Goal: Task Accomplishment & Management: Manage account settings

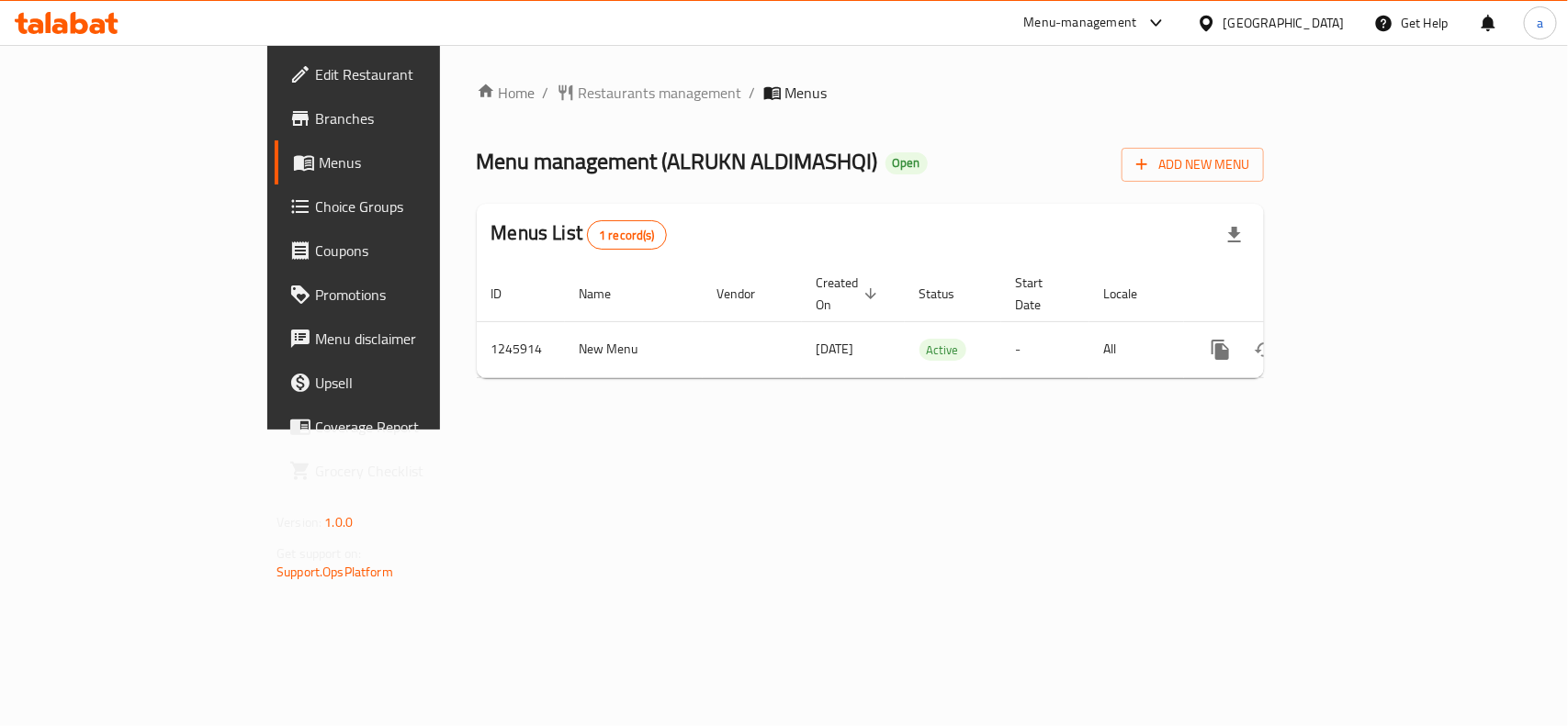
click at [267, 646] on div "Edit Restaurant Branches Menus Choice Groups Coupons Promotions Menu disclaimer…" at bounding box center [397, 408] width 261 height 726
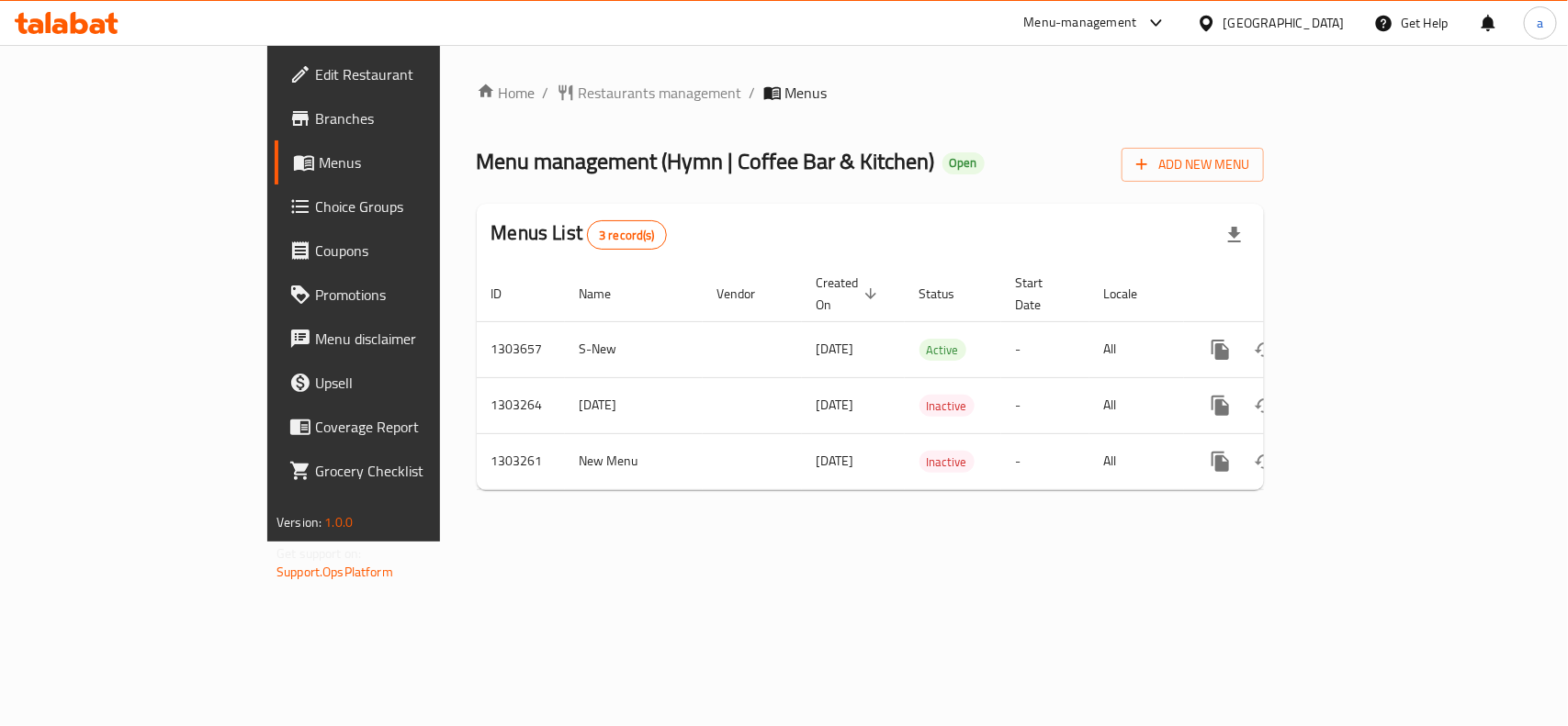
click at [315, 199] on span "Choice Groups" at bounding box center [415, 206] width 200 height 23
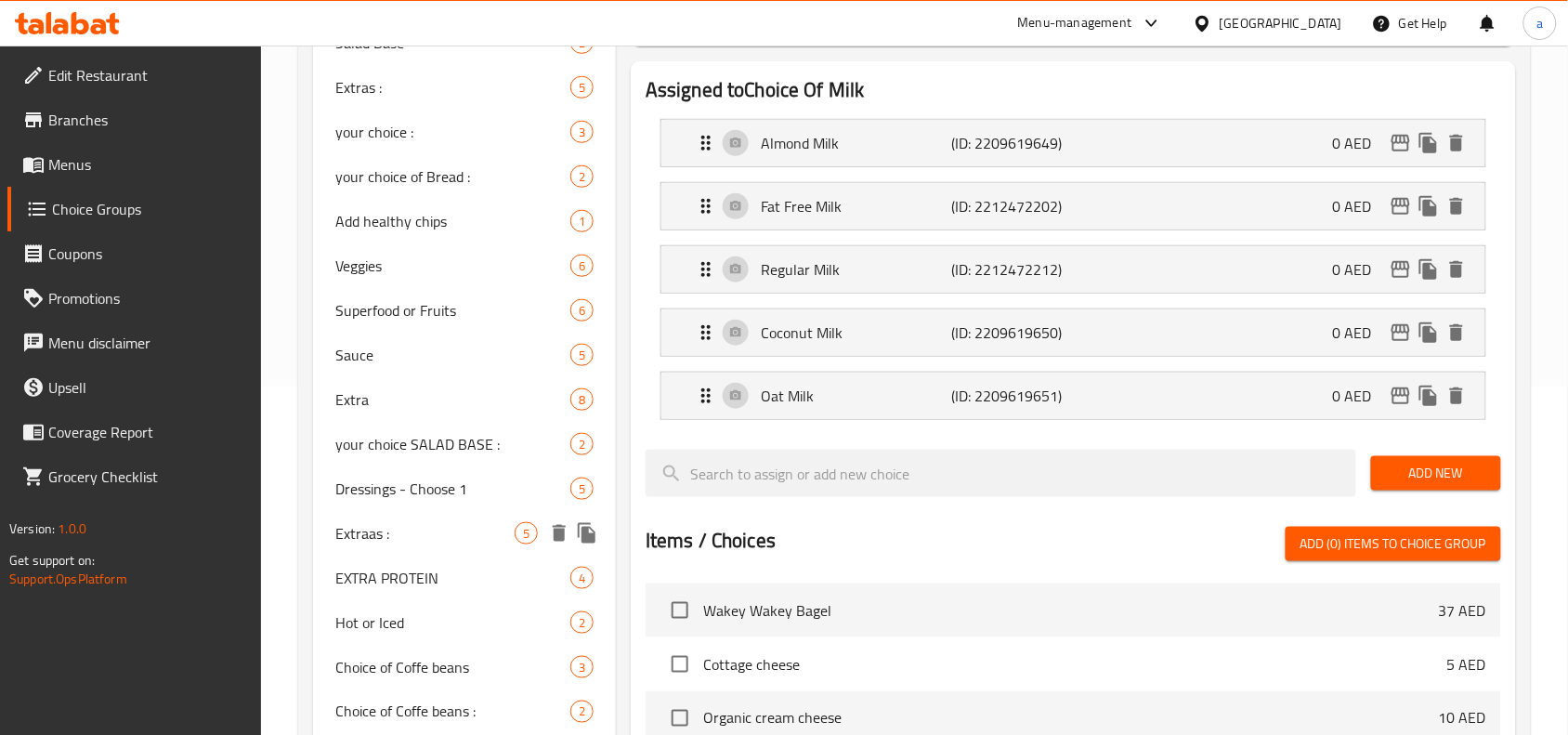
scroll to position [233, 0]
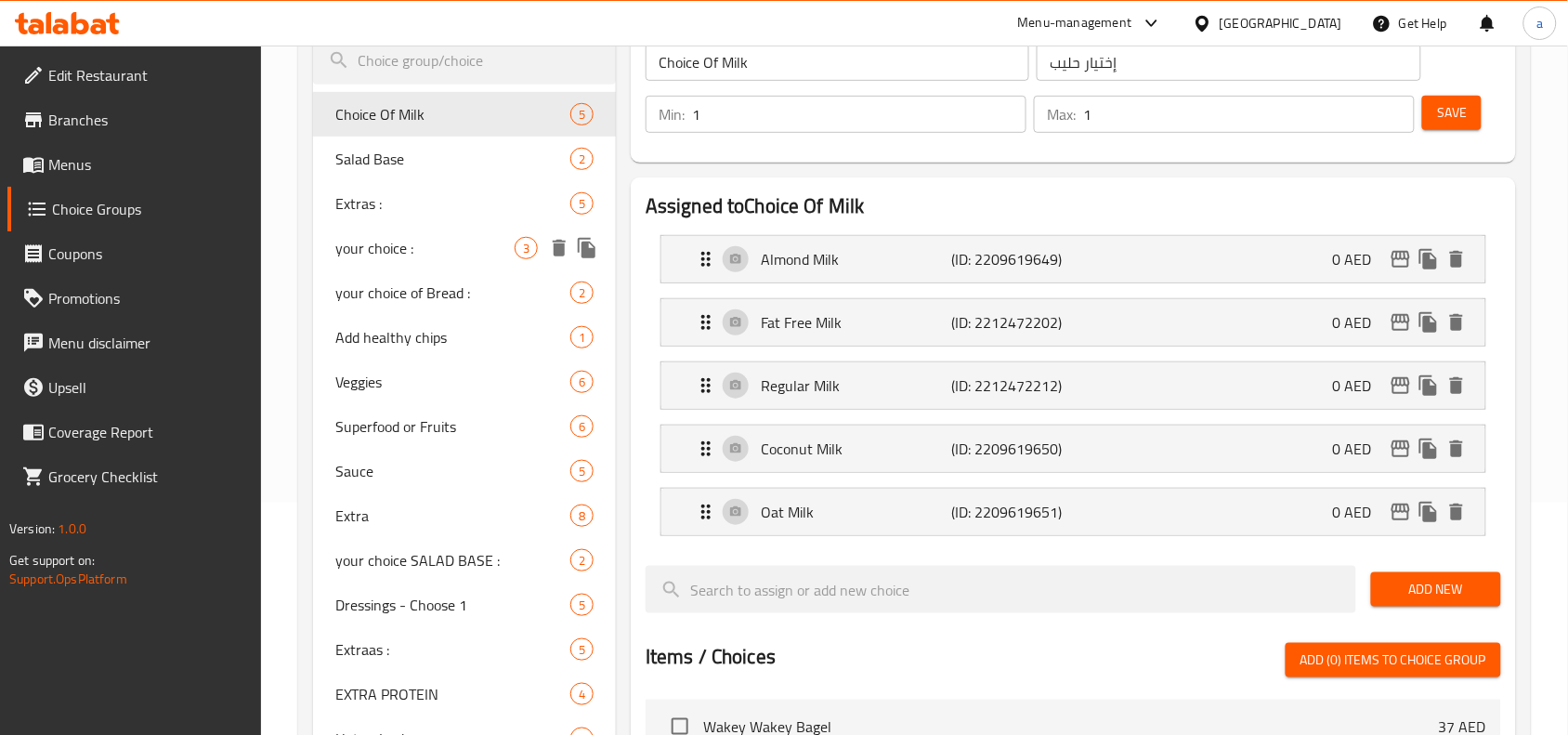
click at [429, 245] on span "your choice :" at bounding box center [425, 248] width 179 height 23
type input "your choice :"
type input "اختيارك من :"
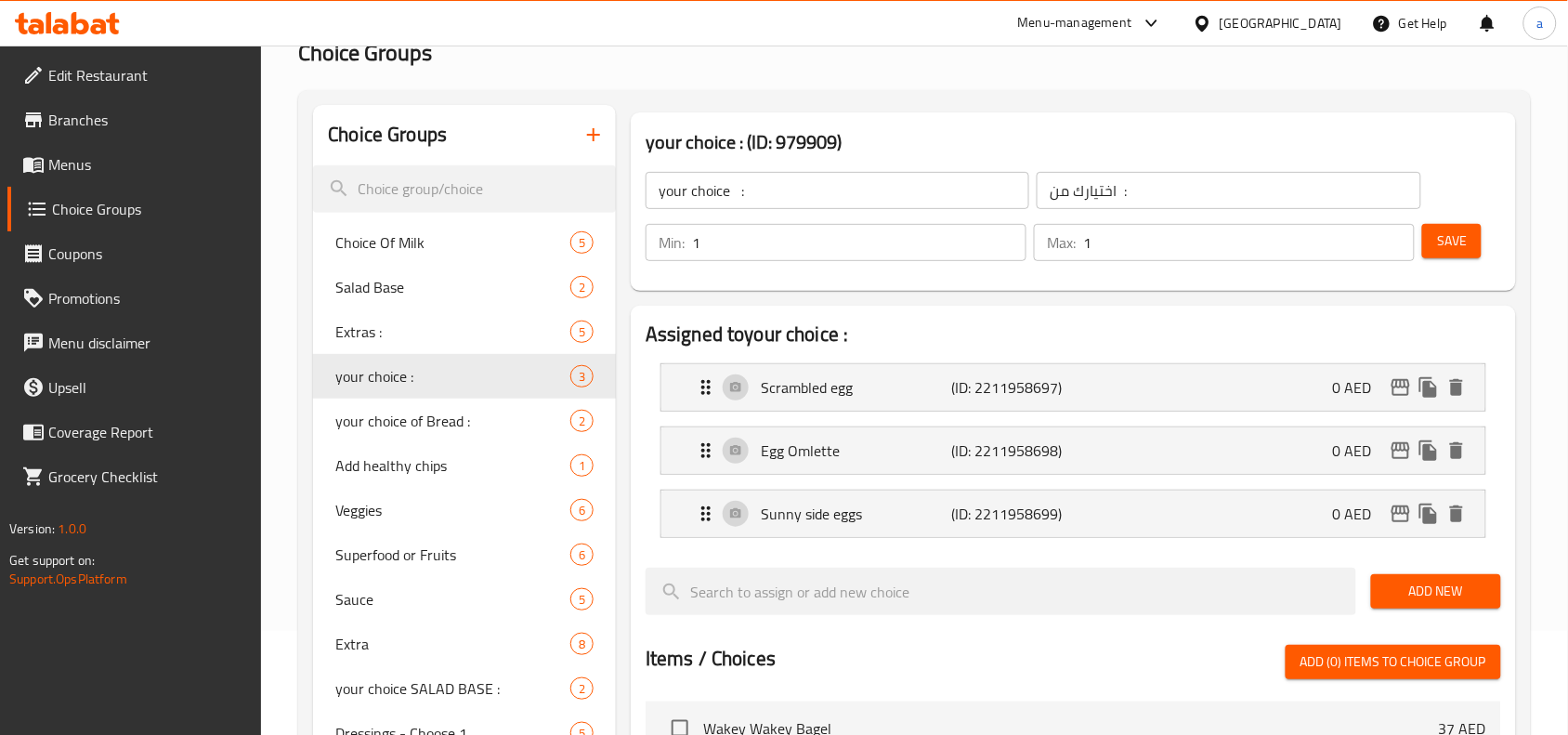
scroll to position [0, 0]
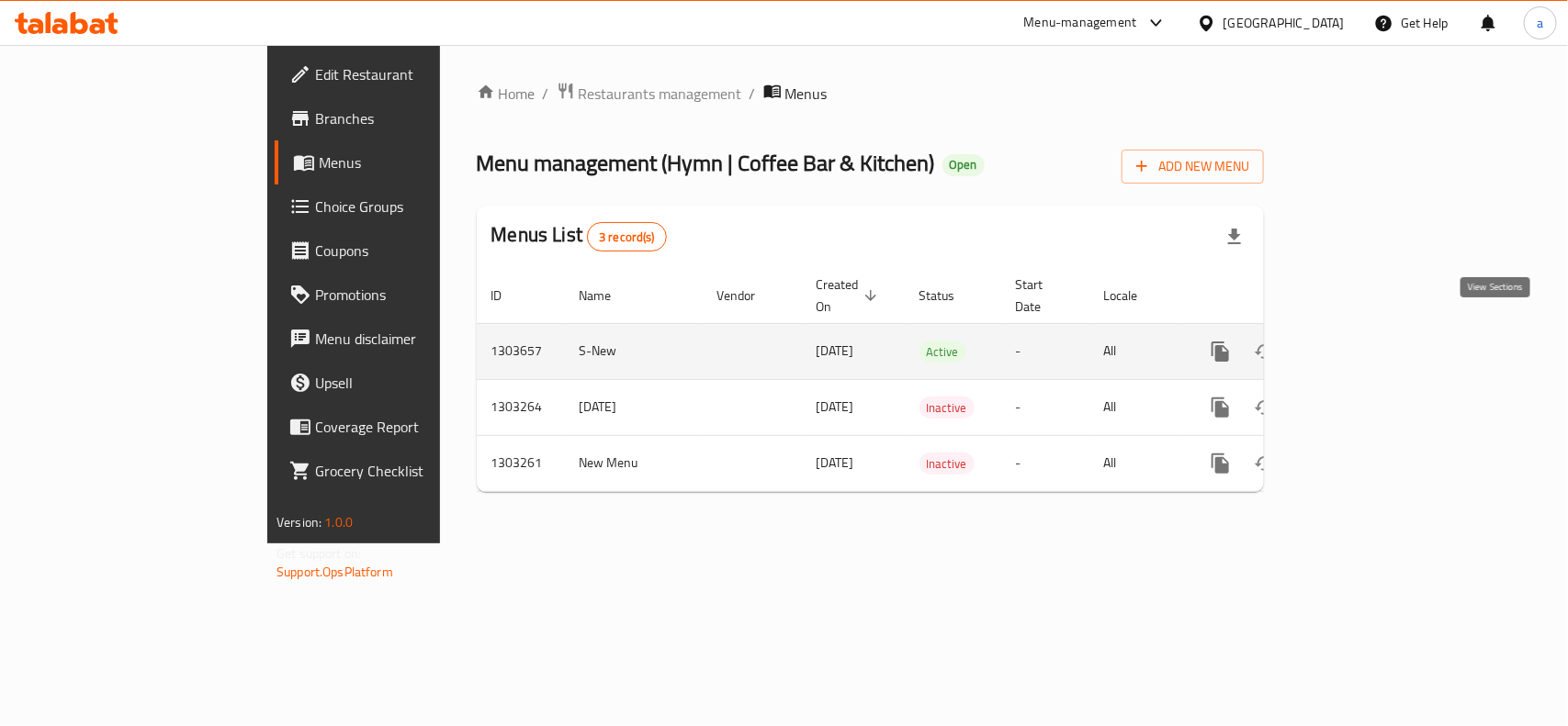
click at [1361, 343] on icon "enhanced table" at bounding box center [1353, 351] width 17 height 17
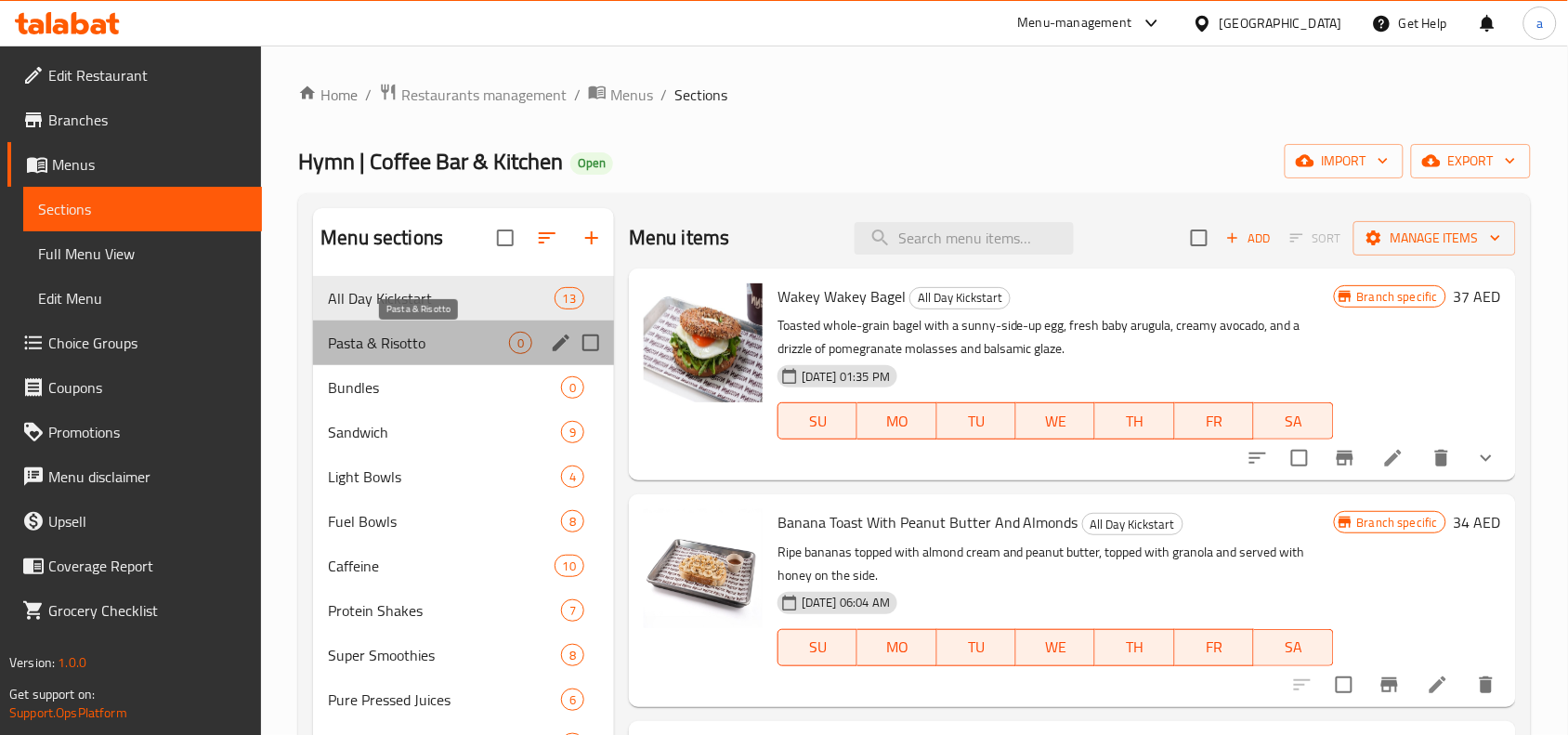
click at [429, 340] on span "Pasta & Risotto" at bounding box center [418, 343] width 181 height 23
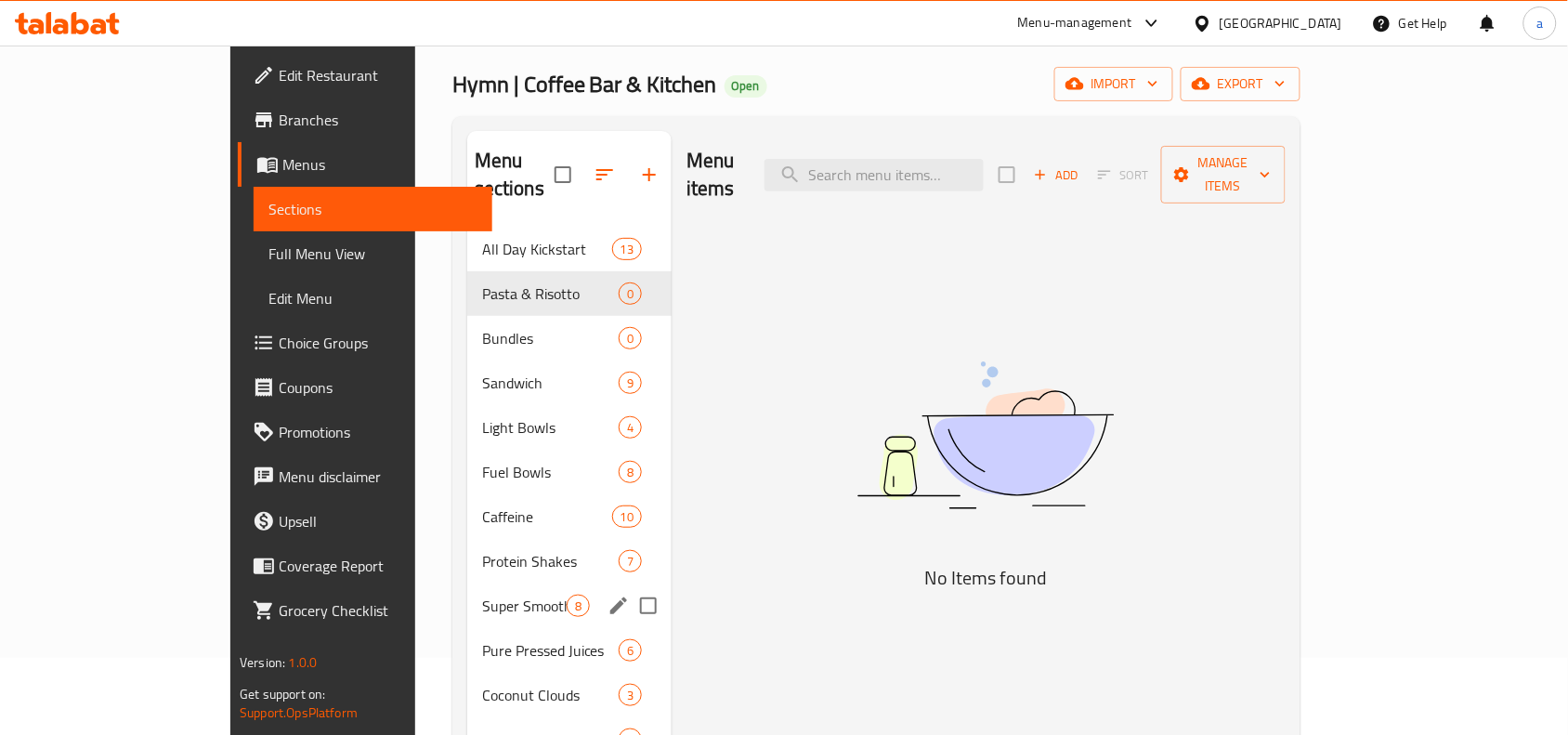
scroll to position [233, 0]
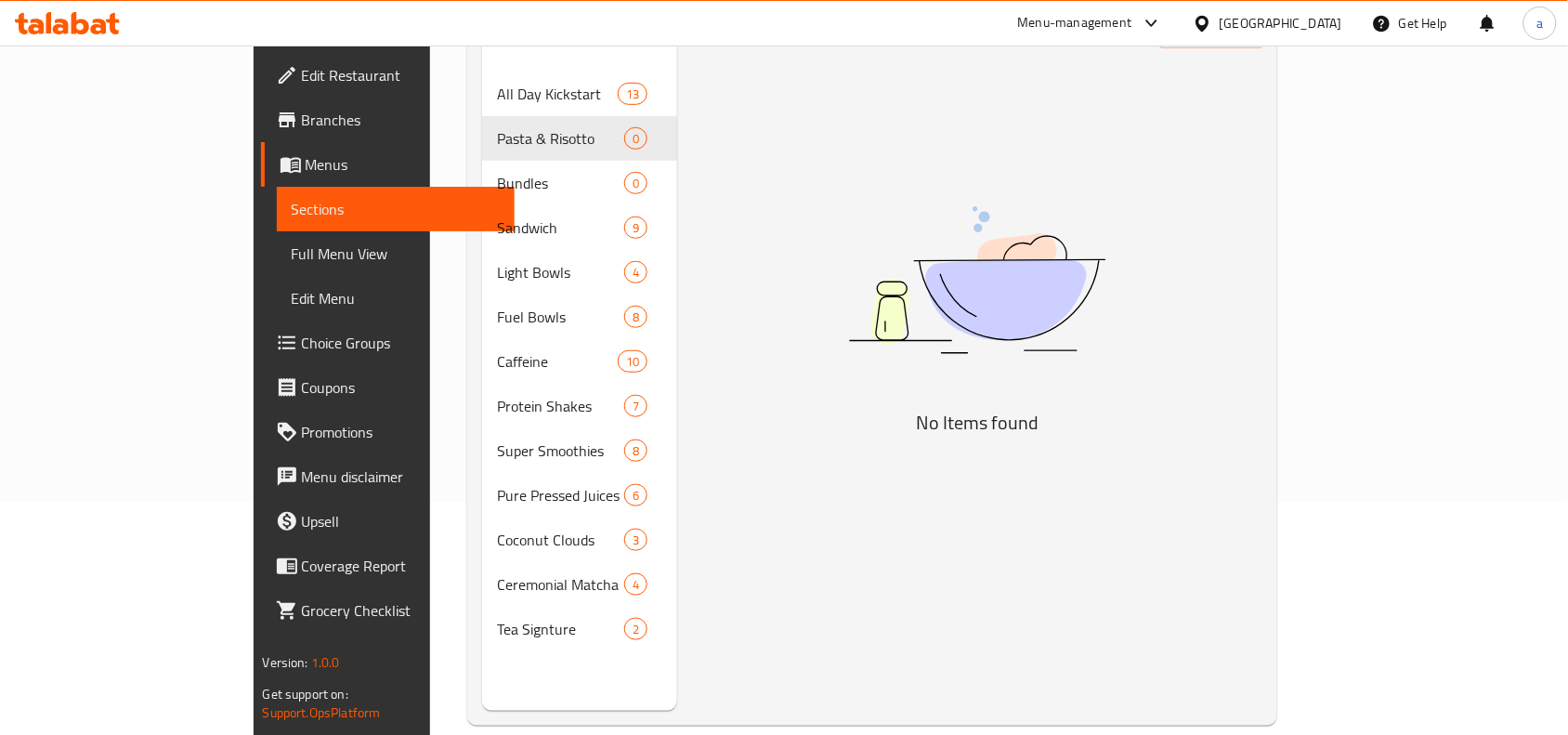
drag, startPoint x: 1468, startPoint y: 419, endPoint x: 1449, endPoint y: 425, distance: 19.9
click at [1262, 420] on div "Menu items Add Sort Manage items No Items found" at bounding box center [969, 344] width 585 height 735
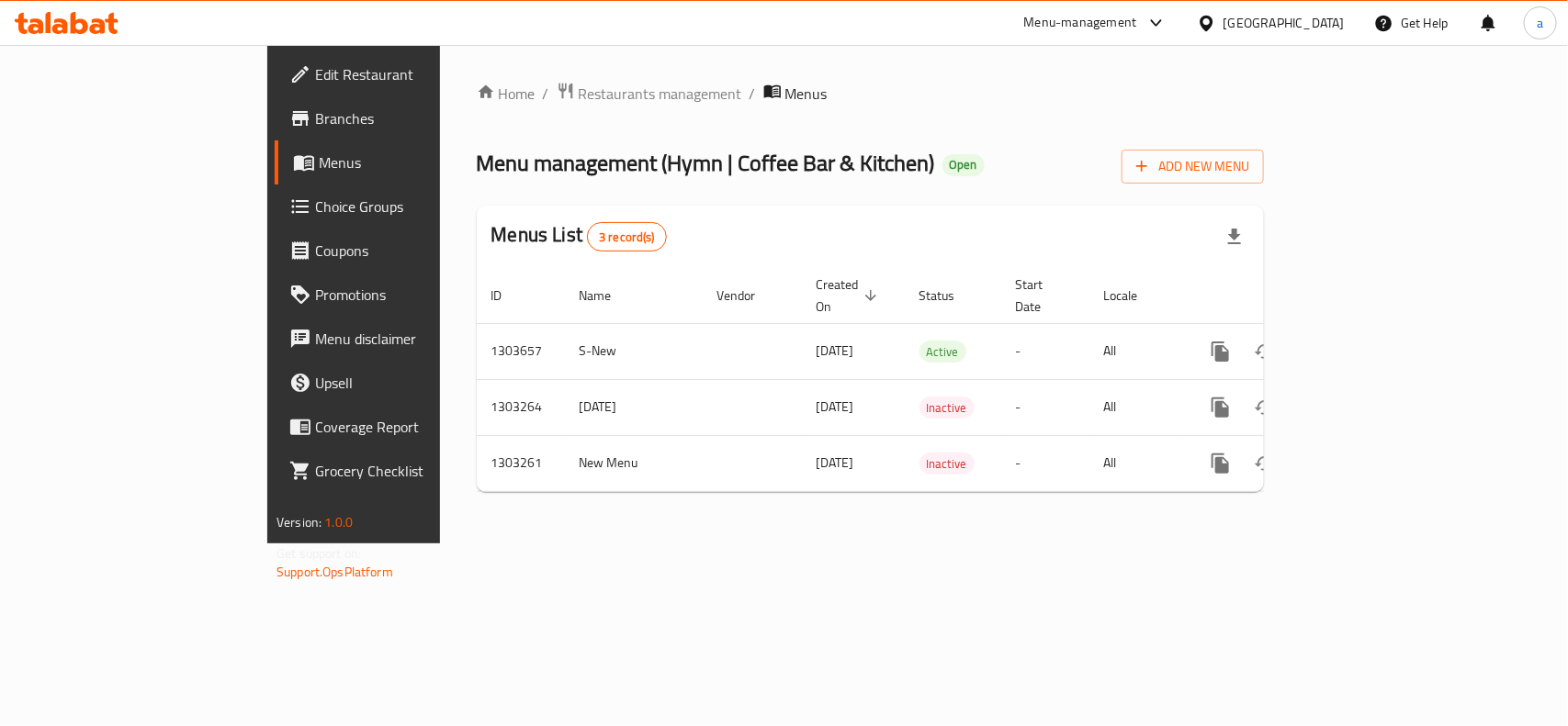
click at [1278, 27] on div "[GEOGRAPHIC_DATA]" at bounding box center [1284, 23] width 121 height 21
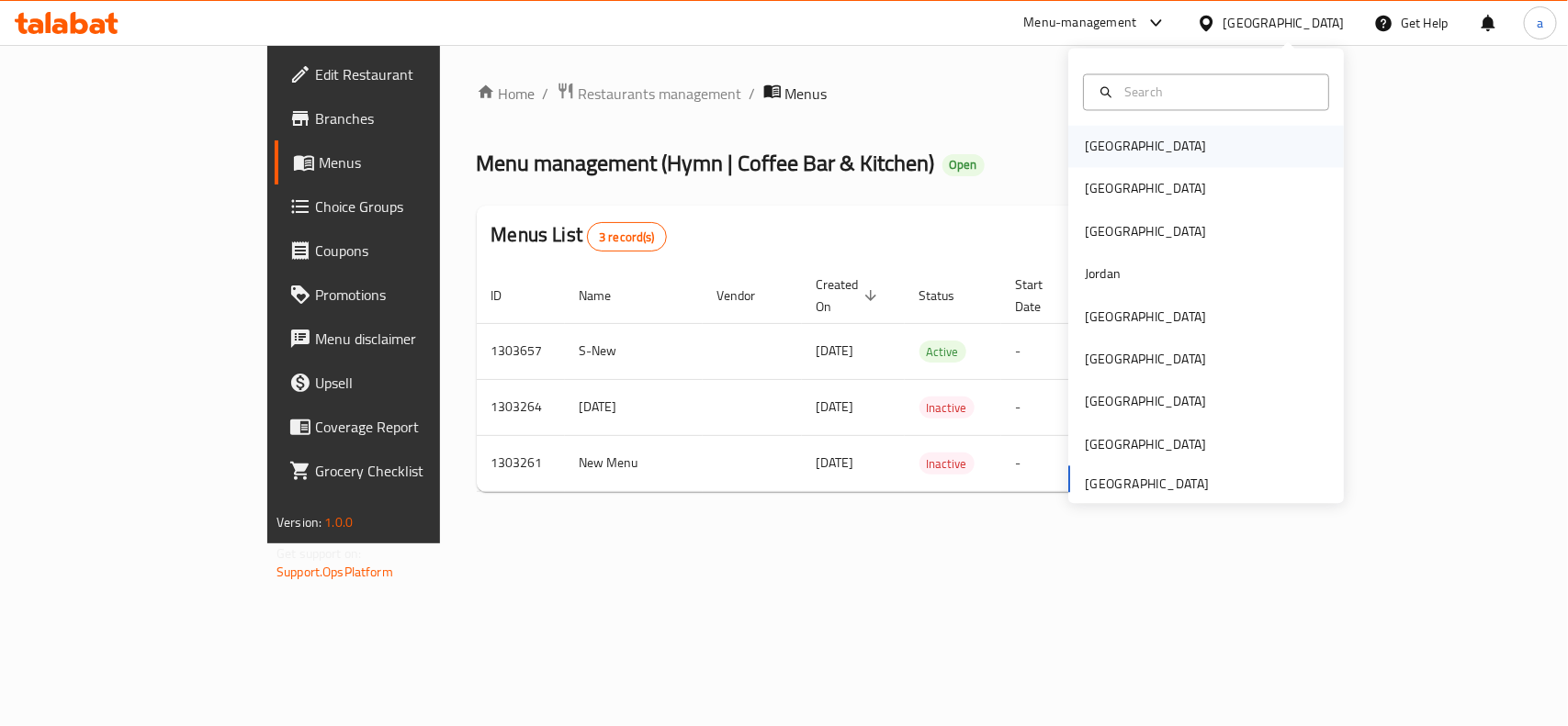
click at [1103, 137] on div "[GEOGRAPHIC_DATA]" at bounding box center [1145, 147] width 121 height 21
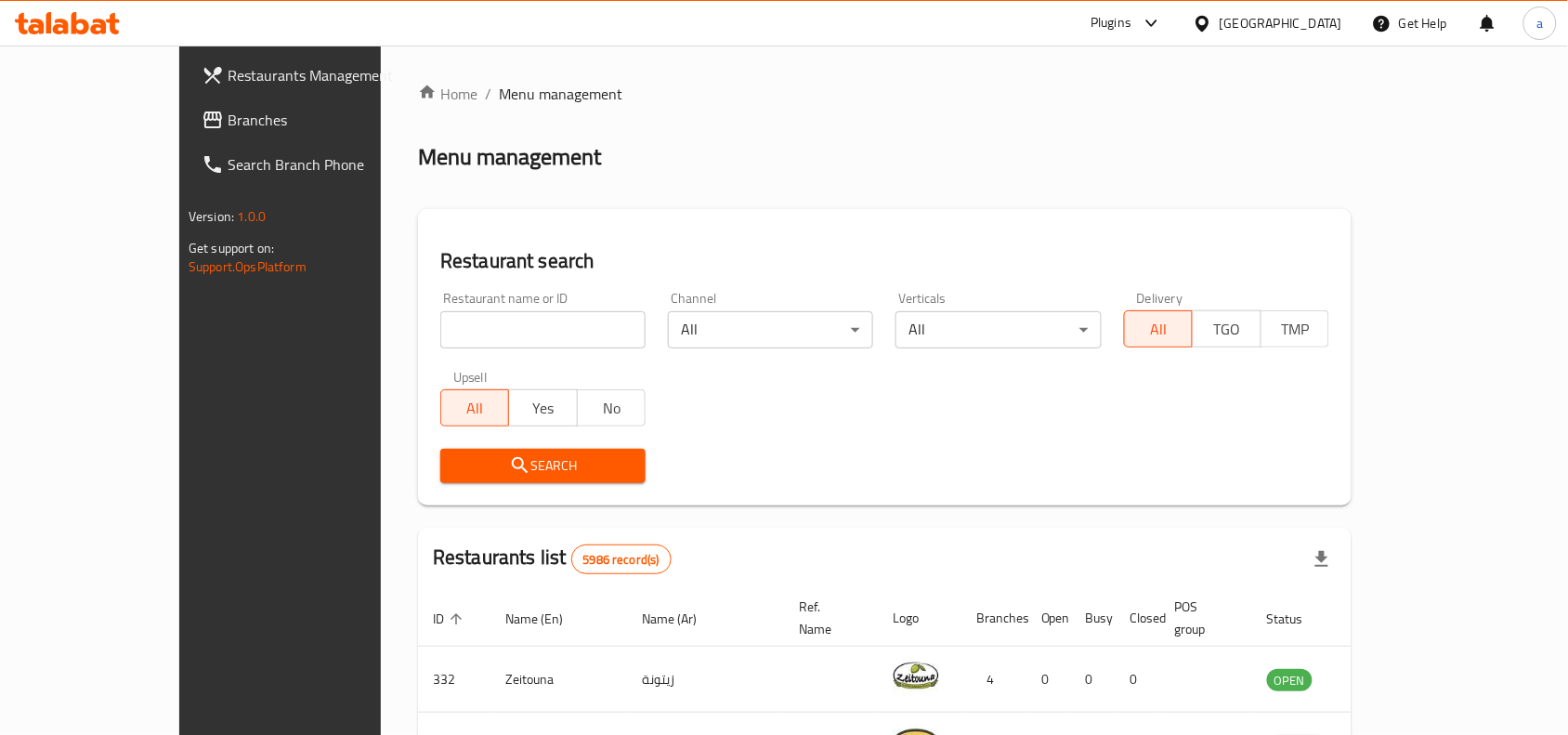
click at [228, 121] on span "Branches" at bounding box center [327, 120] width 199 height 23
